Goal: Task Accomplishment & Management: Use online tool/utility

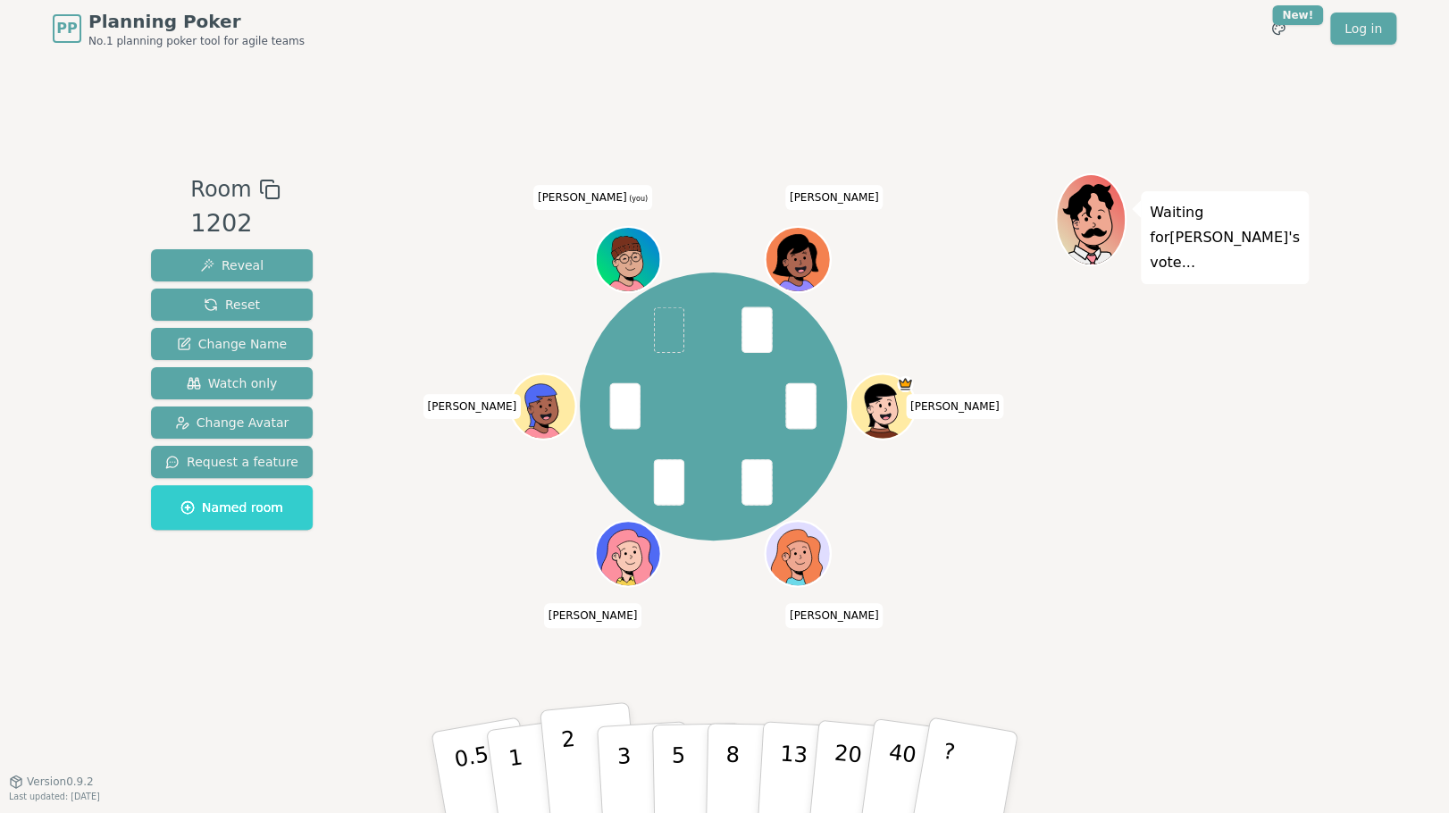
click at [585, 767] on button "2" at bounding box center [590, 773] width 102 height 142
click at [613, 761] on button "3" at bounding box center [644, 772] width 97 height 139
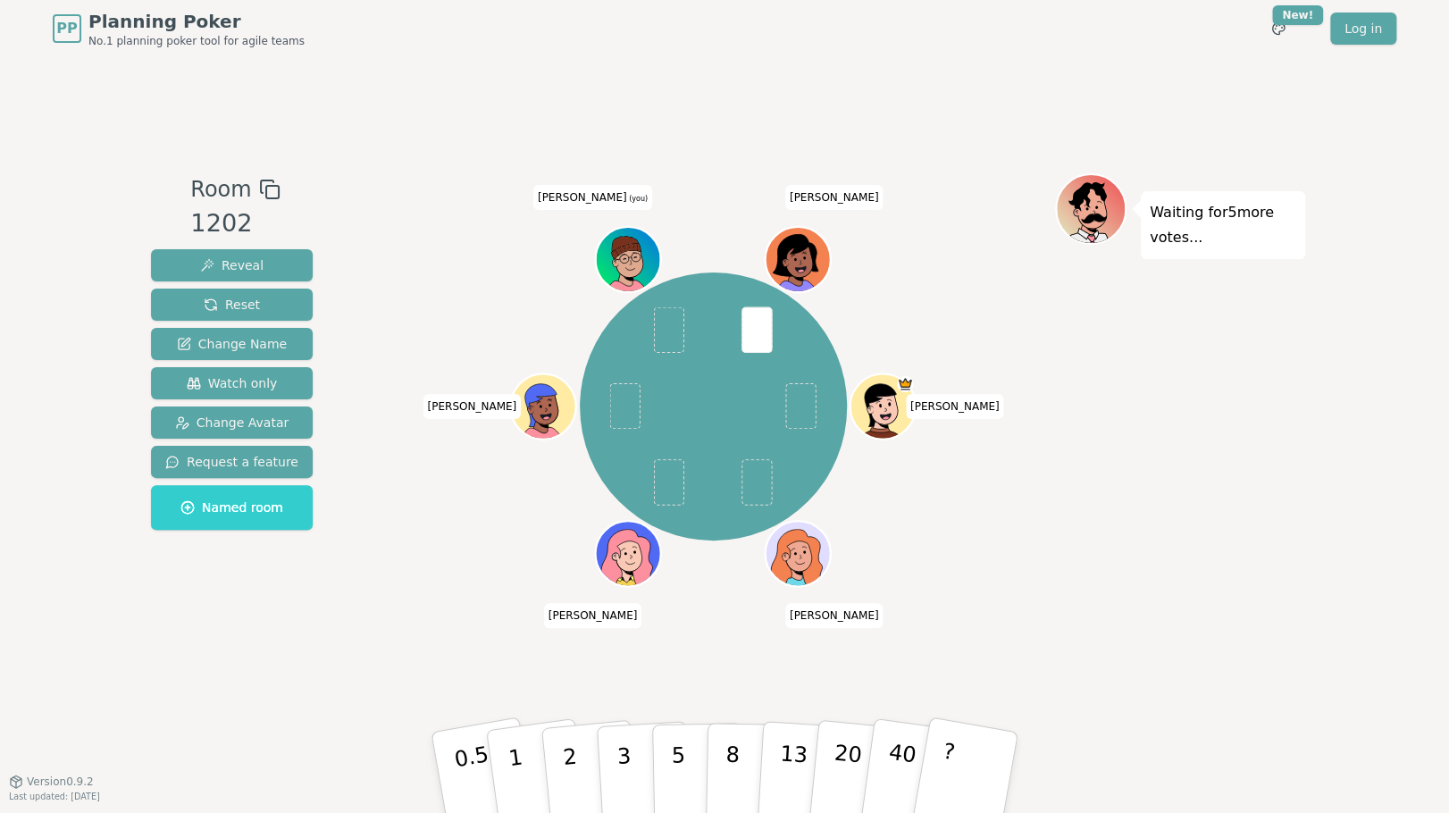
click at [365, 786] on div "PP Planning Poker No.1 planning poker tool for agile teams Toggle theme New! Lo…" at bounding box center [724, 406] width 1449 height 813
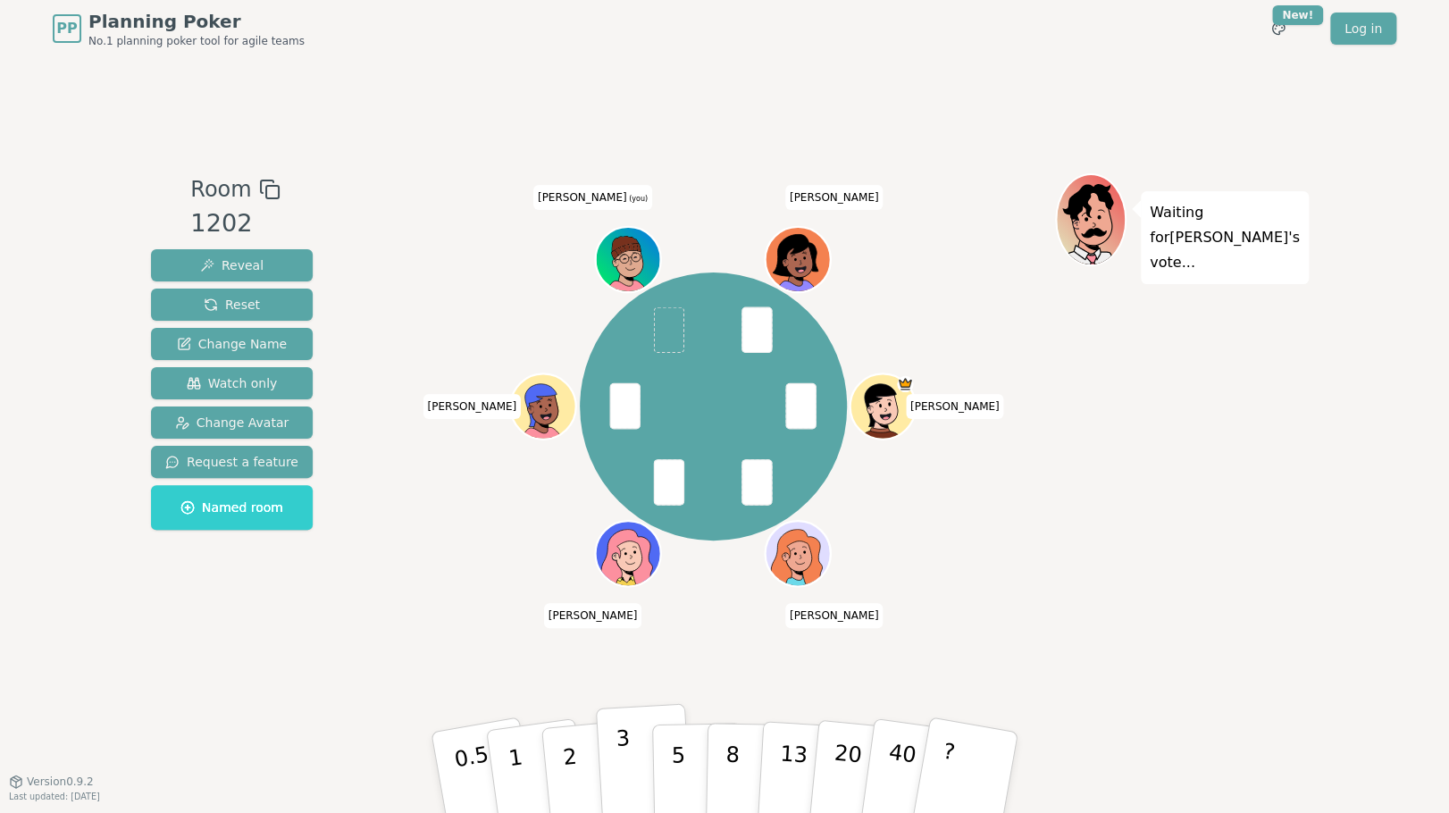
click at [642, 776] on button "3" at bounding box center [644, 772] width 97 height 139
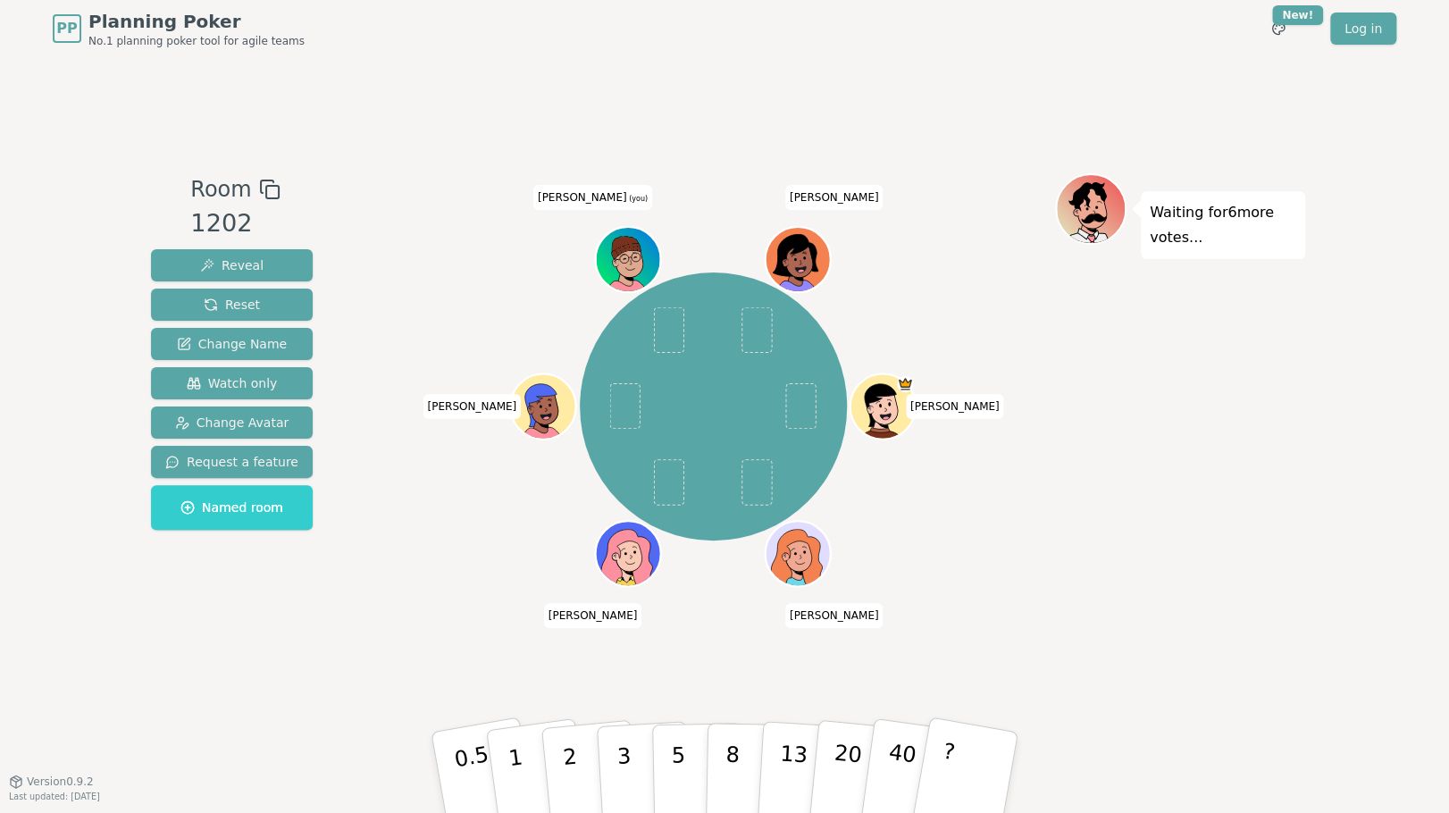
click at [376, 240] on div "[PERSON_NAME] [PERSON_NAME] [PERSON_NAME] (you) [PERSON_NAME]" at bounding box center [713, 406] width 683 height 402
click at [579, 755] on button "2" at bounding box center [590, 773] width 102 height 142
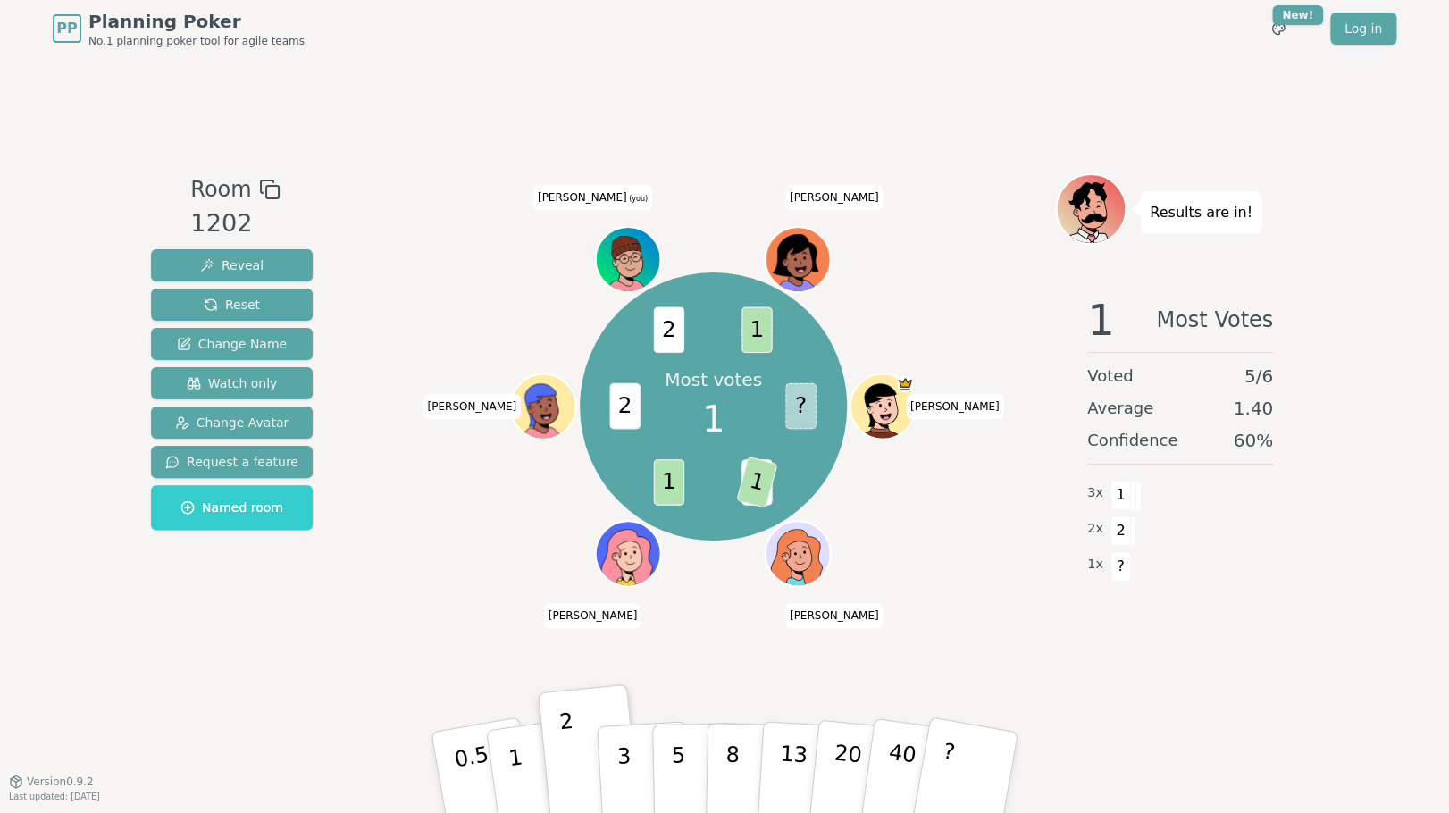
click at [294, 125] on div "Room 1202 Reveal Reset Change Name Watch only Change Avatar Request a feature N…" at bounding box center [724, 418] width 1161 height 723
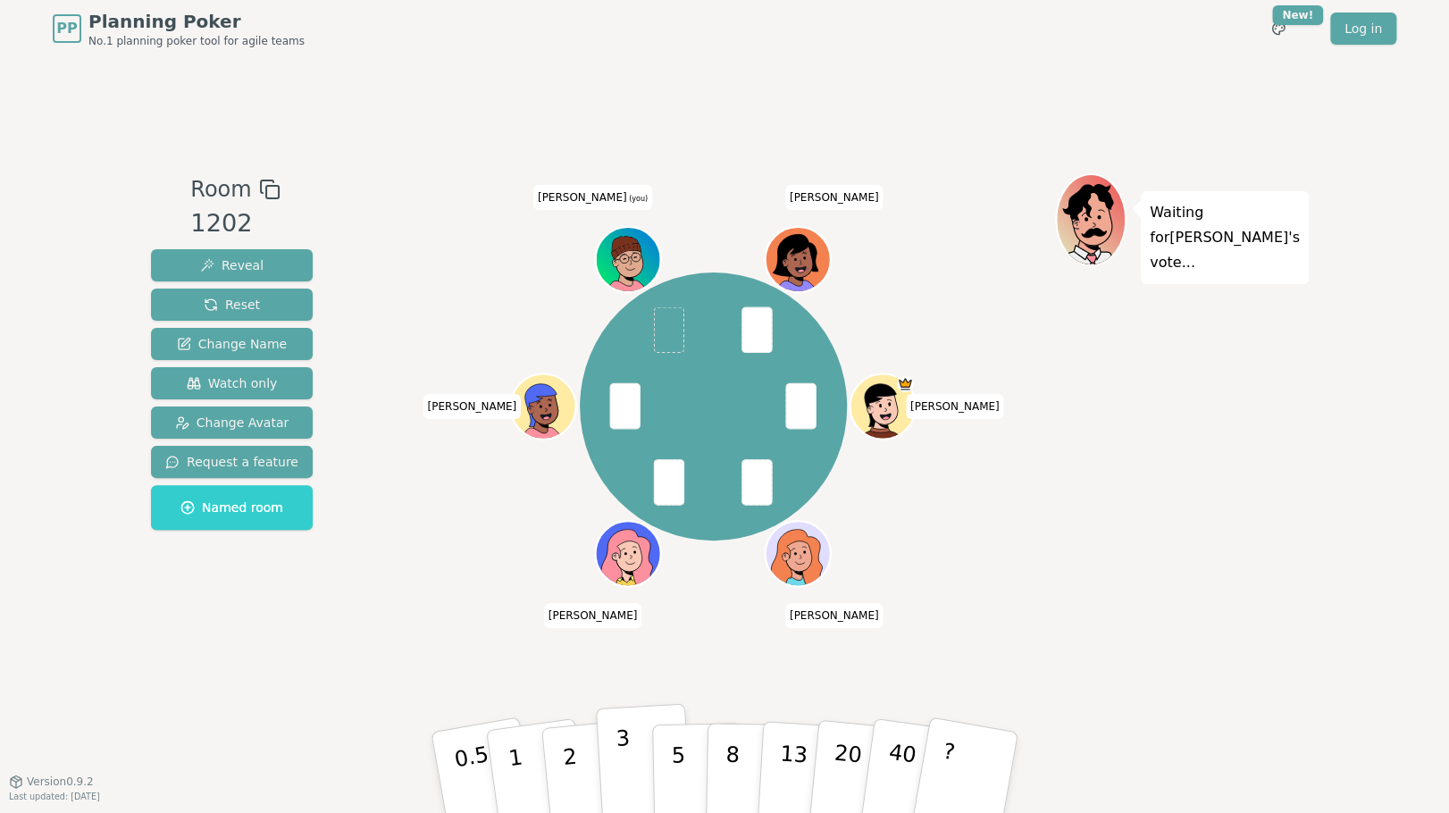
click at [617, 765] on p "3" at bounding box center [625, 773] width 20 height 97
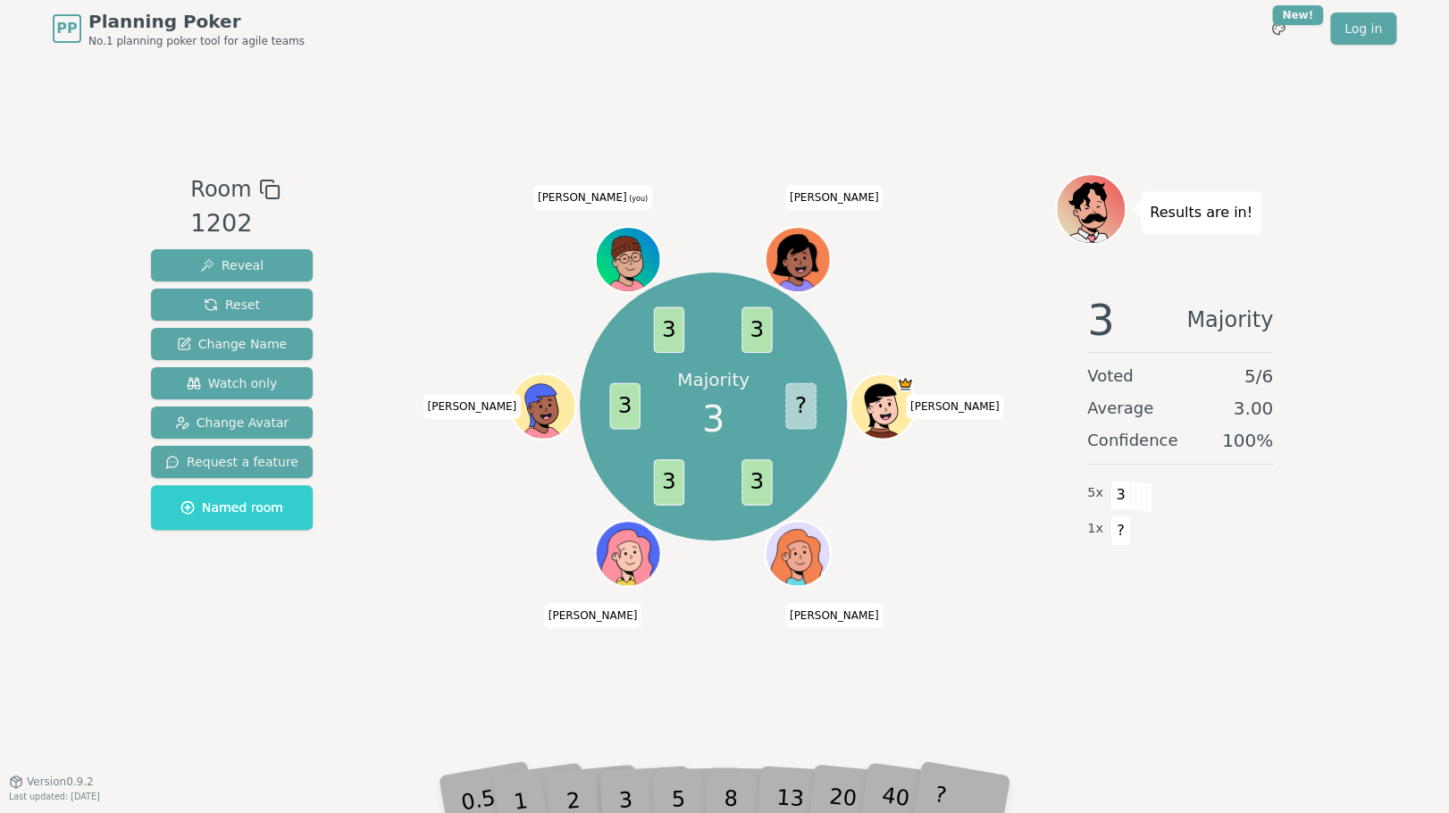
click at [1304, 618] on div "PP Planning Poker No.1 planning poker tool for agile teams Toggle theme New! Lo…" at bounding box center [724, 406] width 1449 height 813
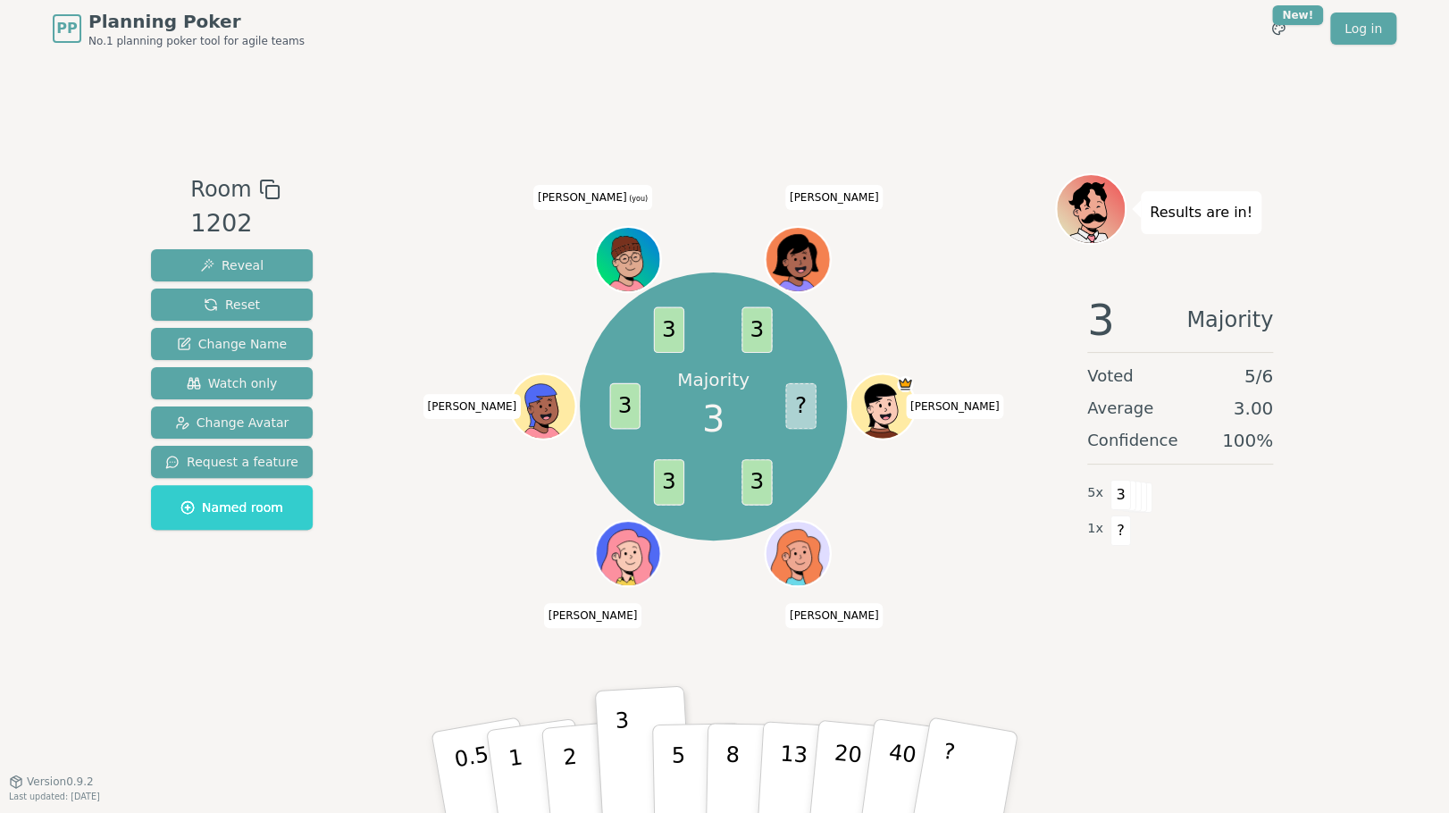
click at [368, 165] on div "Room 1202 Reveal Reset Change Name Watch only Change Avatar Request a feature N…" at bounding box center [724, 418] width 1161 height 723
click at [392, 456] on div "Majority 3 ? 3 3 3 3 3 [PERSON_NAME] [PERSON_NAME] [PERSON_NAME] (you) [PERSON_…" at bounding box center [713, 406] width 683 height 402
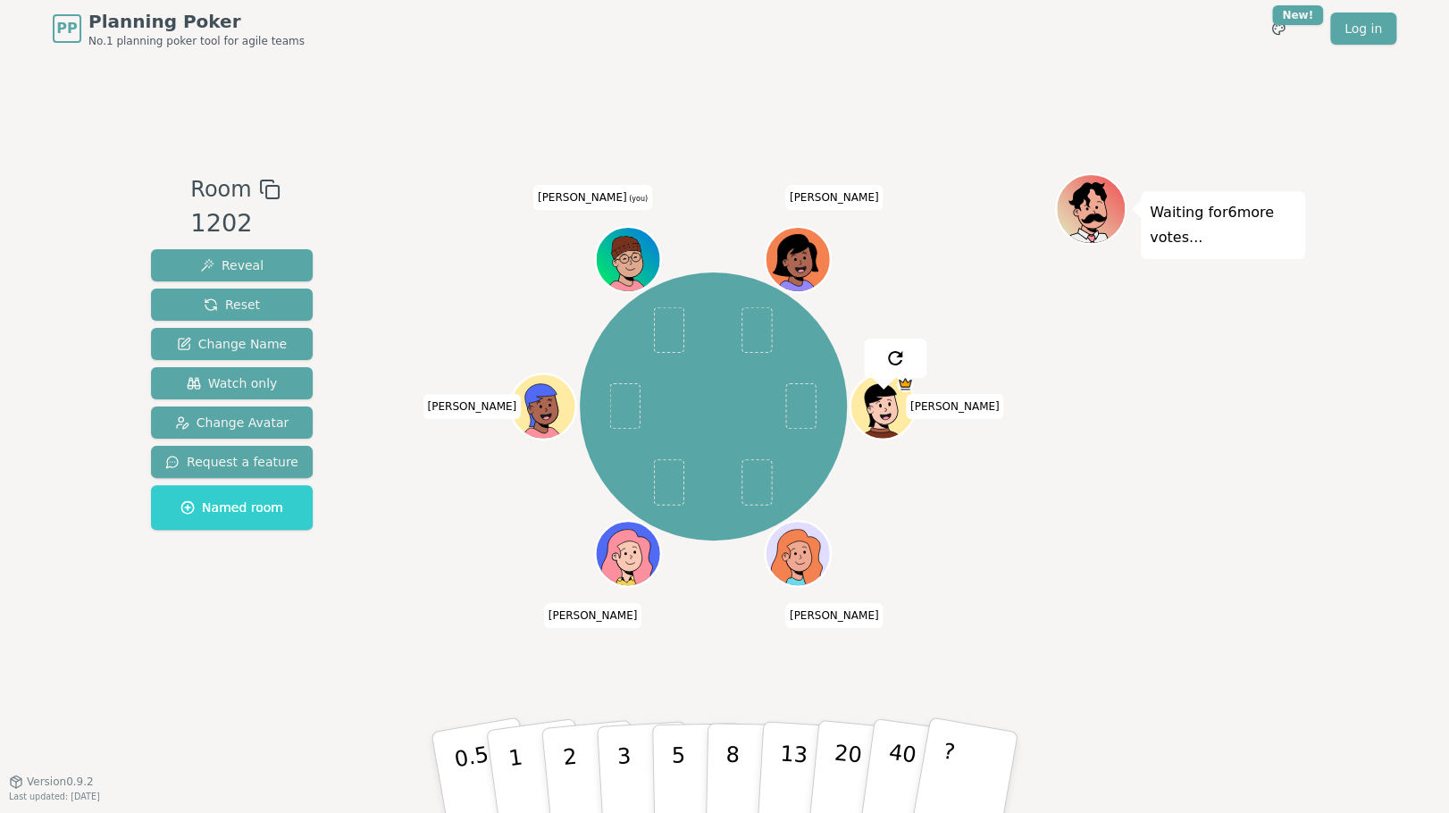
click at [381, 799] on div "PP Planning Poker No.1 planning poker tool for agile teams Toggle theme New! Lo…" at bounding box center [724, 406] width 1449 height 813
drag, startPoint x: 575, startPoint y: 748, endPoint x: 567, endPoint y: 769, distance: 22.1
click at [567, 769] on button "2" at bounding box center [590, 773] width 102 height 142
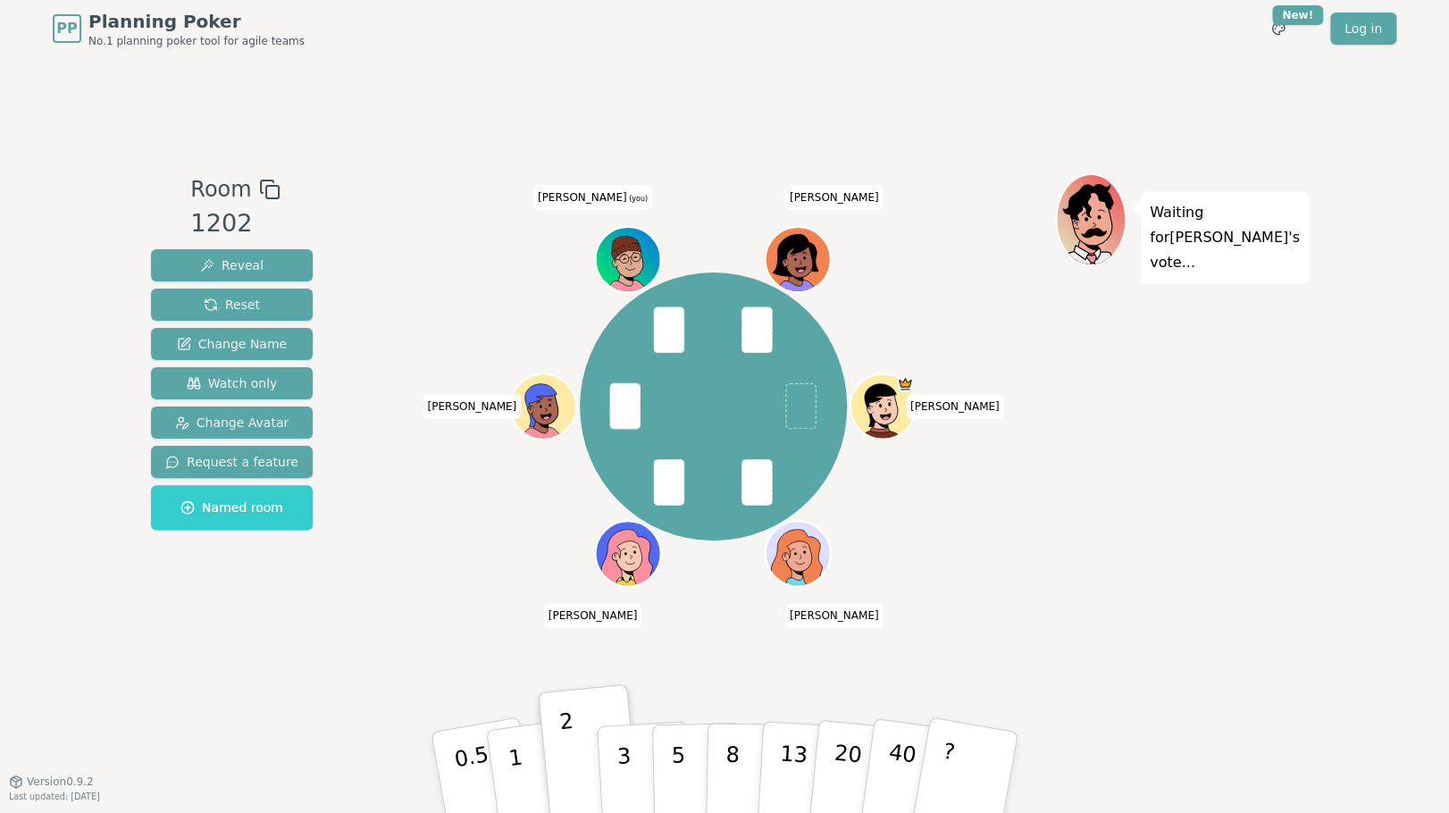
click at [302, 682] on div "Room 1202 Reveal Reset Change Name Watch only Change Avatar Request a feature N…" at bounding box center [724, 418] width 1161 height 723
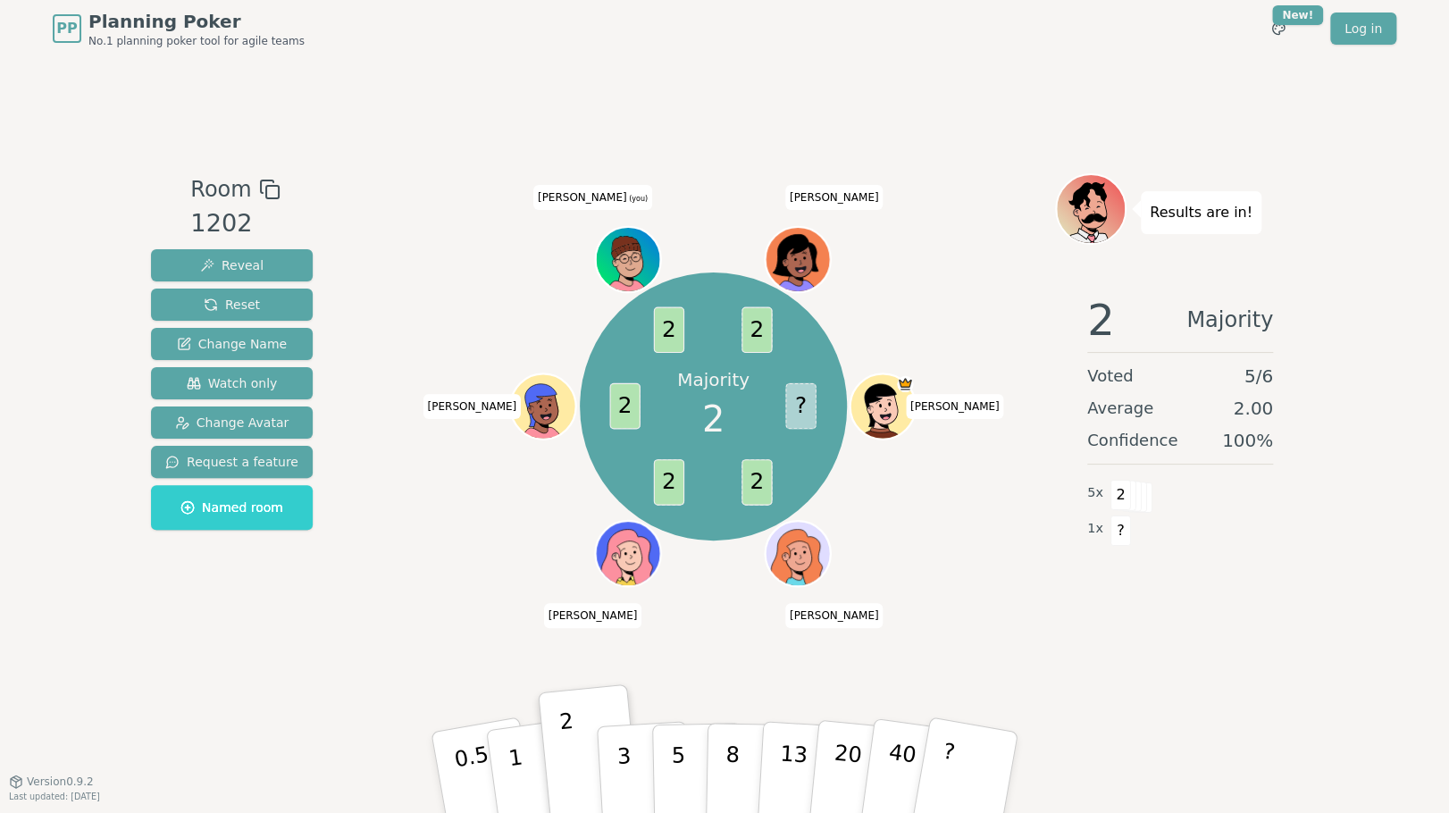
click at [351, 124] on div "Room 1202 Reveal Reset Change Name Watch only Change Avatar Request a feature N…" at bounding box center [724, 418] width 1161 height 723
